Goal: Information Seeking & Learning: Learn about a topic

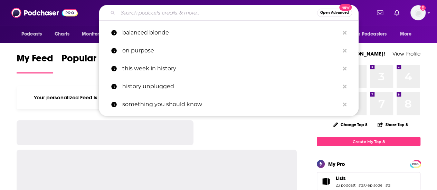
click at [206, 13] on input "Search podcasts, credits, & more..." at bounding box center [217, 12] width 199 height 11
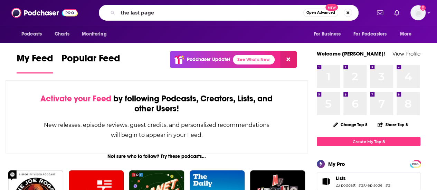
type input "the last page"
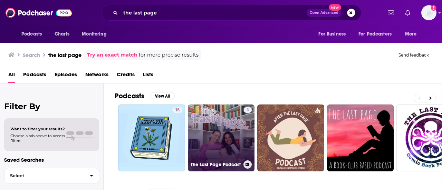
click at [241, 136] on link "3 The Last Page Podcast" at bounding box center [221, 138] width 67 height 67
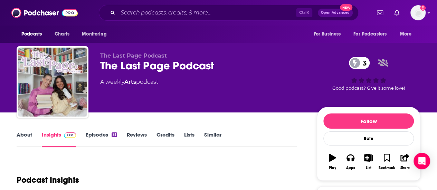
click at [101, 133] on link "Episodes 31" at bounding box center [101, 139] width 31 height 16
